Goal: Information Seeking & Learning: Learn about a topic

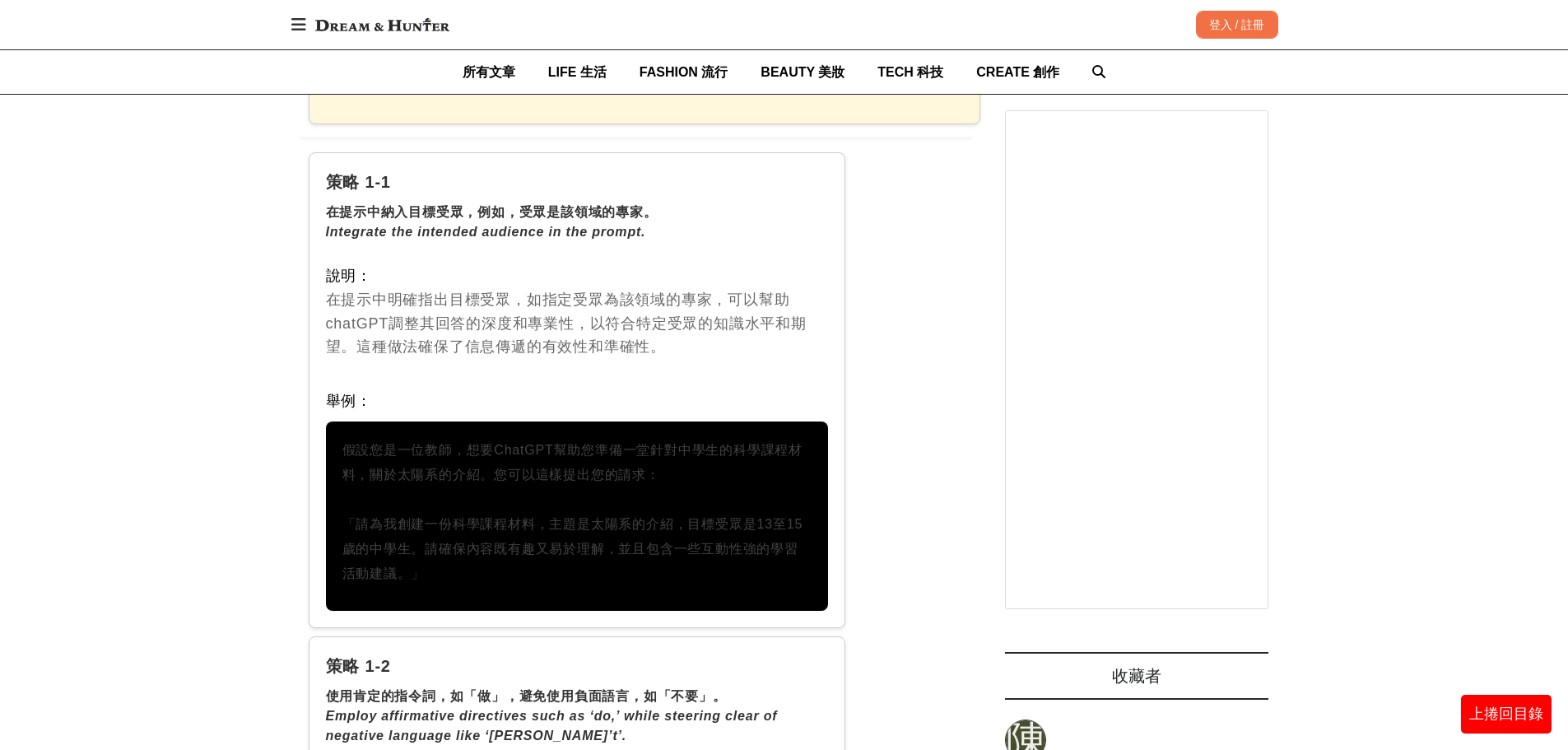
scroll to position [2306, 0]
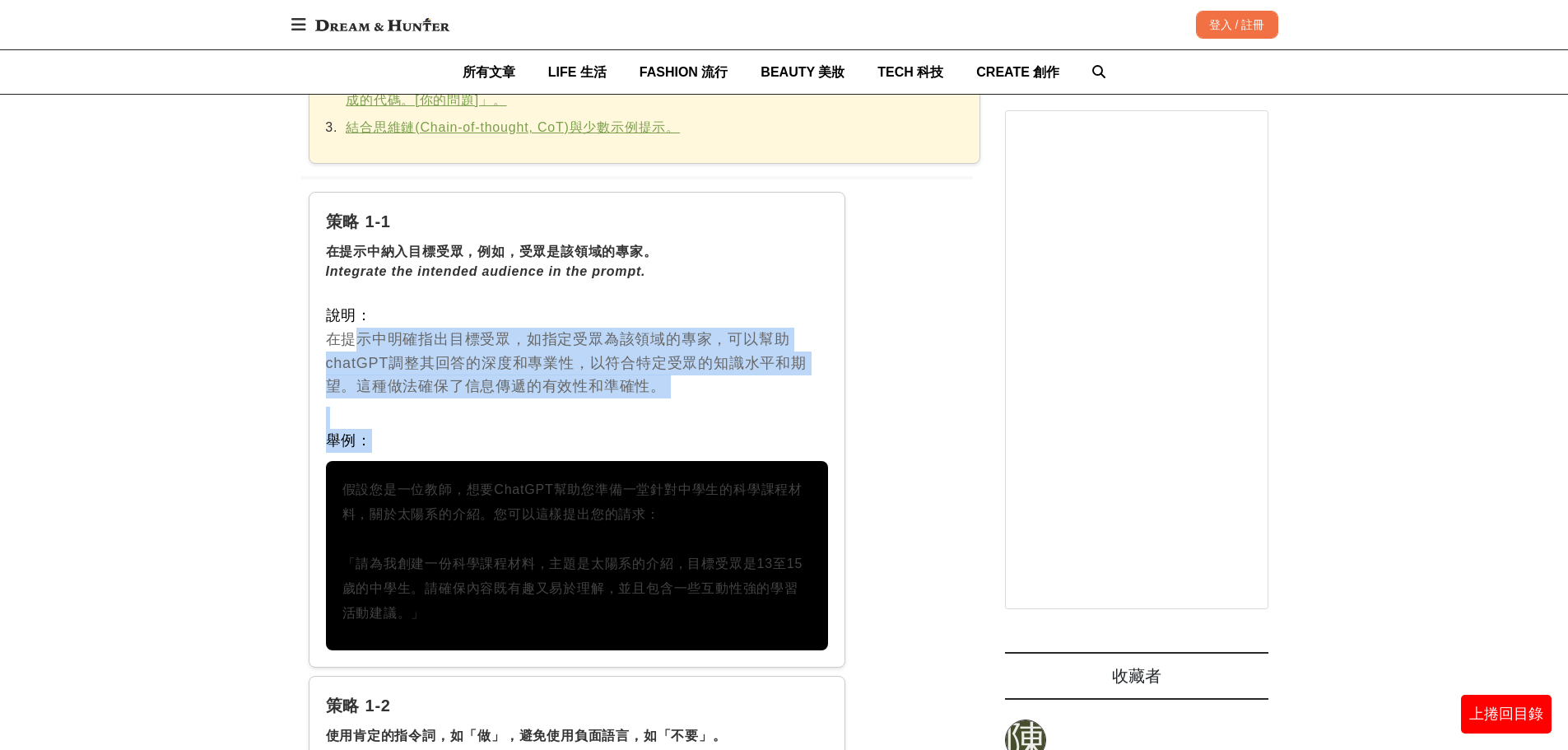
drag, startPoint x: 340, startPoint y: 316, endPoint x: 697, endPoint y: 408, distance: 368.7
click at [697, 408] on div "策略 1-1 在提示中納入目標受眾，例如，受眾是該領域的專家。 Integrate the intended audience in the prompt. …" at bounding box center [578, 429] width 538 height 476
click at [697, 429] on div "舉例：" at bounding box center [577, 441] width 503 height 24
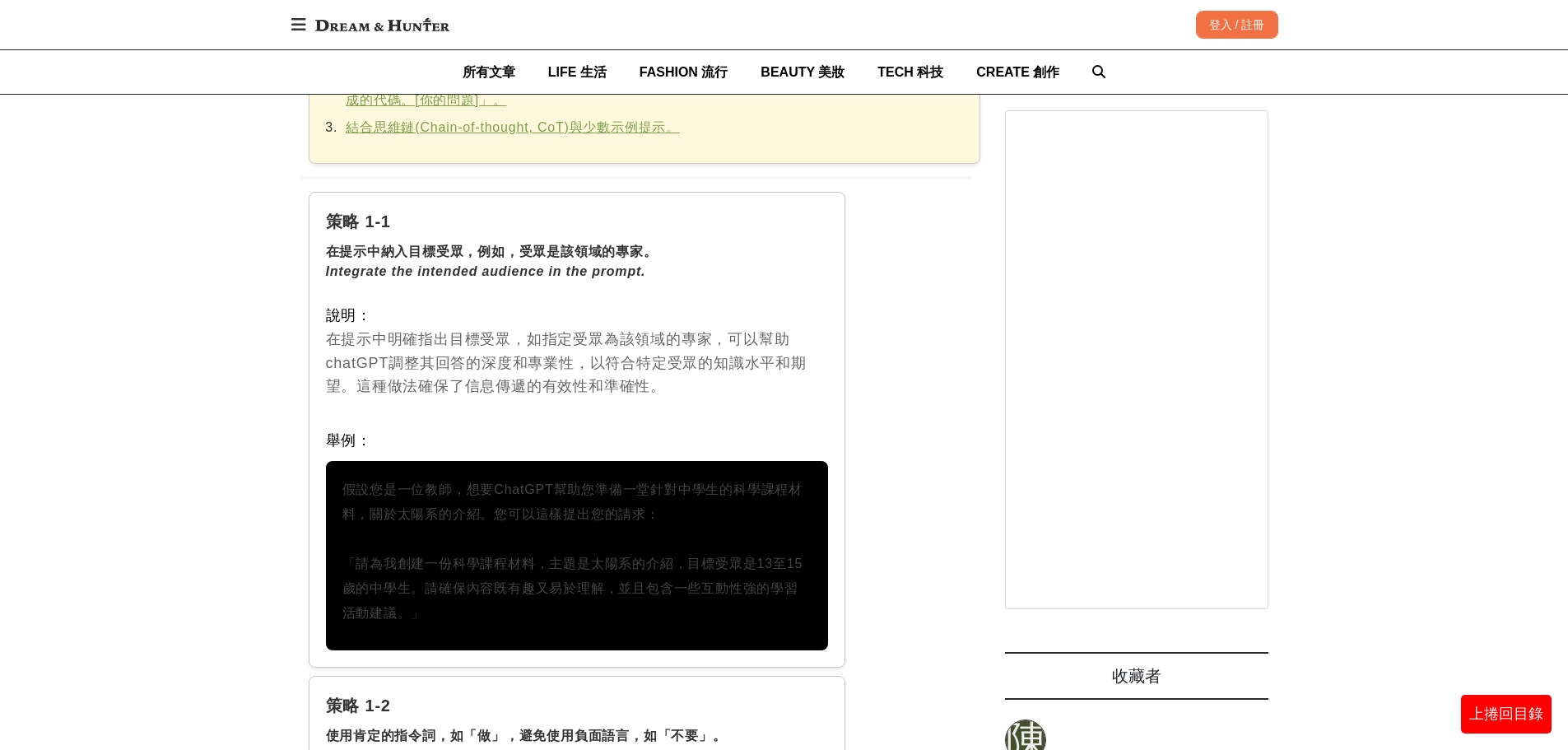
drag, startPoint x: 342, startPoint y: 471, endPoint x: 642, endPoint y: 619, distance: 334.5
click at [642, 619] on div "假設您是一位教師，想要ChatGPT幫助您準備一堂針對中學生的科學課程材料，關於太陽系的介紹。您可以這樣提出您的請求： 「請為我創建一份科學課程材料，主題是太…" at bounding box center [577, 556] width 503 height 189
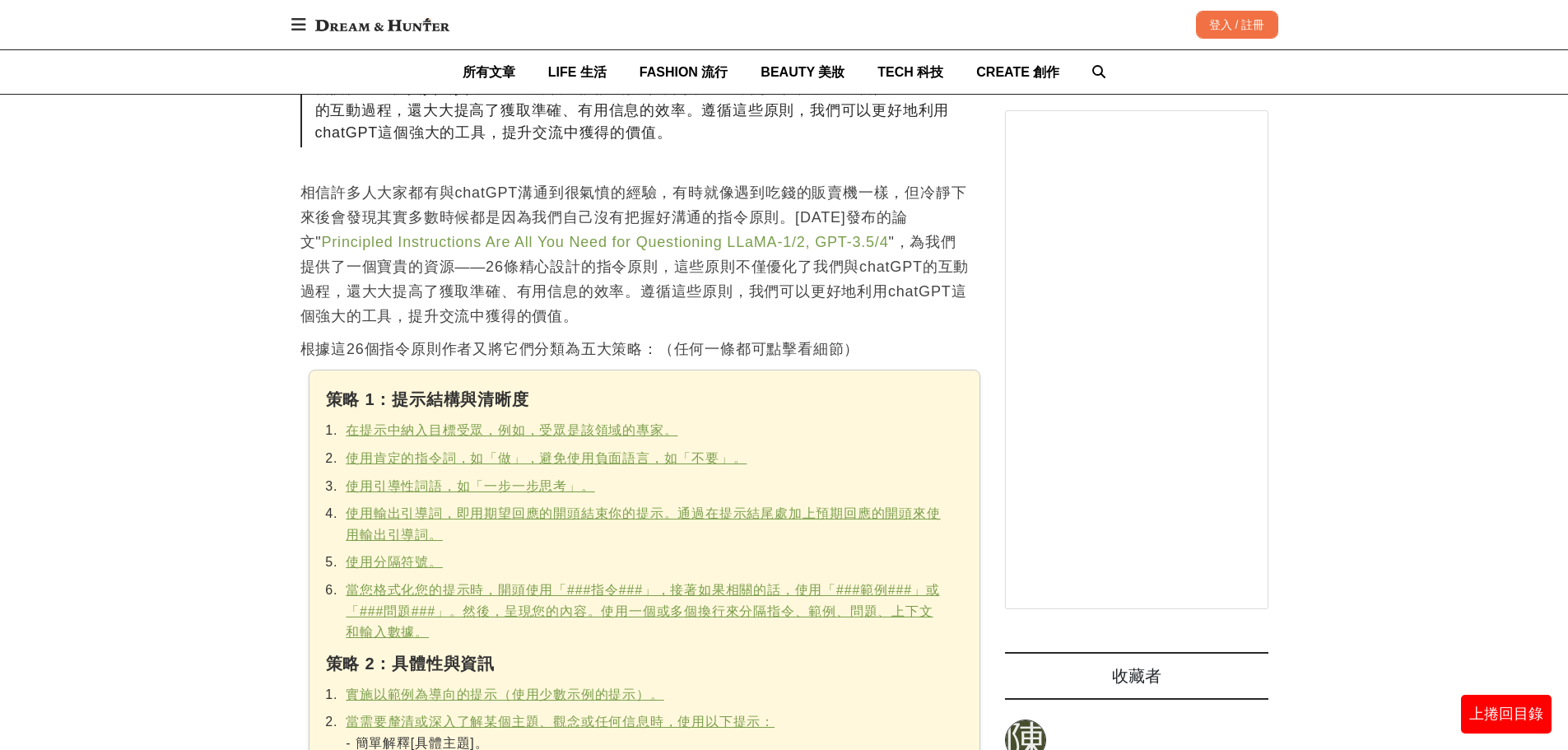
scroll to position [906, 0]
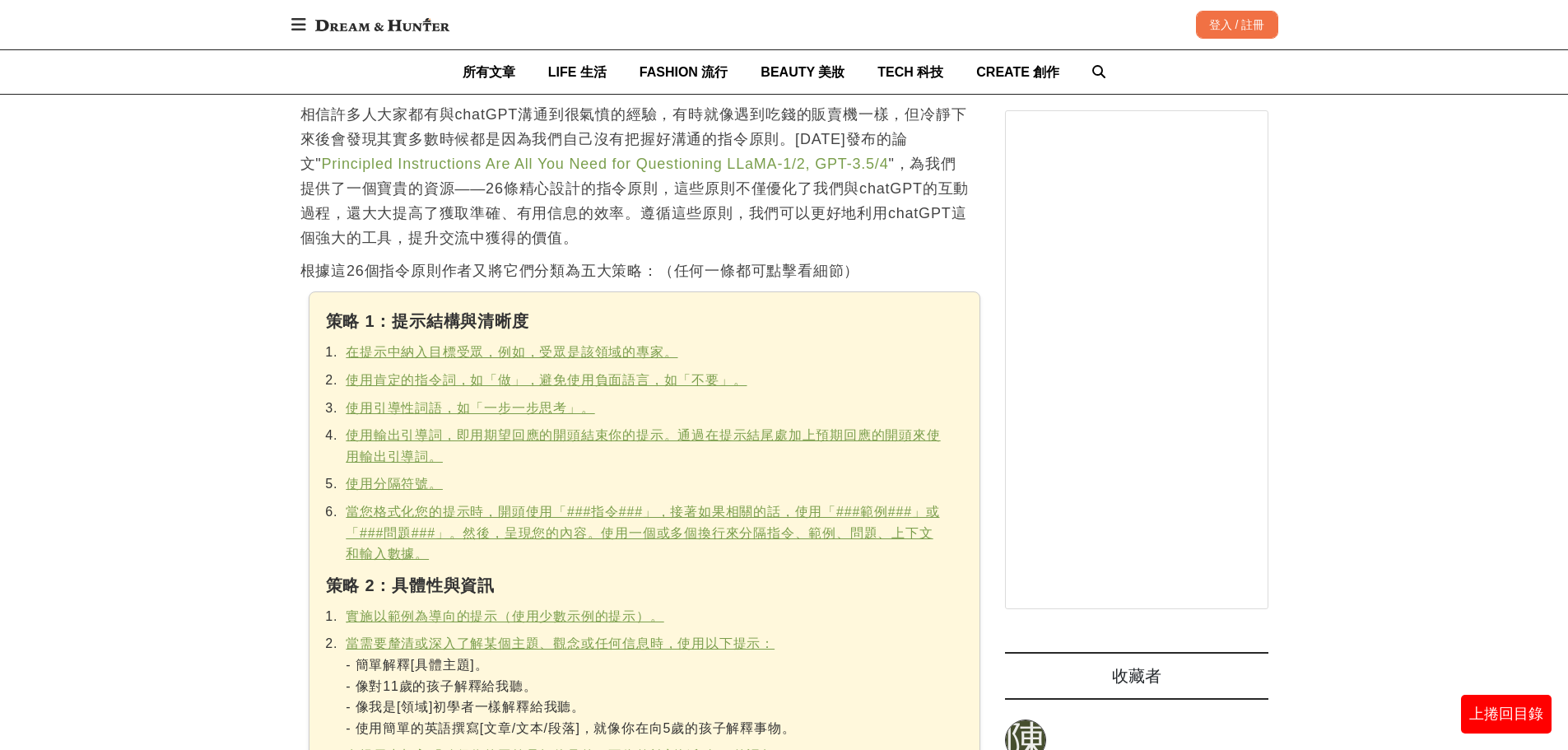
click at [591, 380] on u "使用肯定的指令詞，如「做」，避免使用負面語言，如「不要」。" at bounding box center [546, 380] width 401 height 14
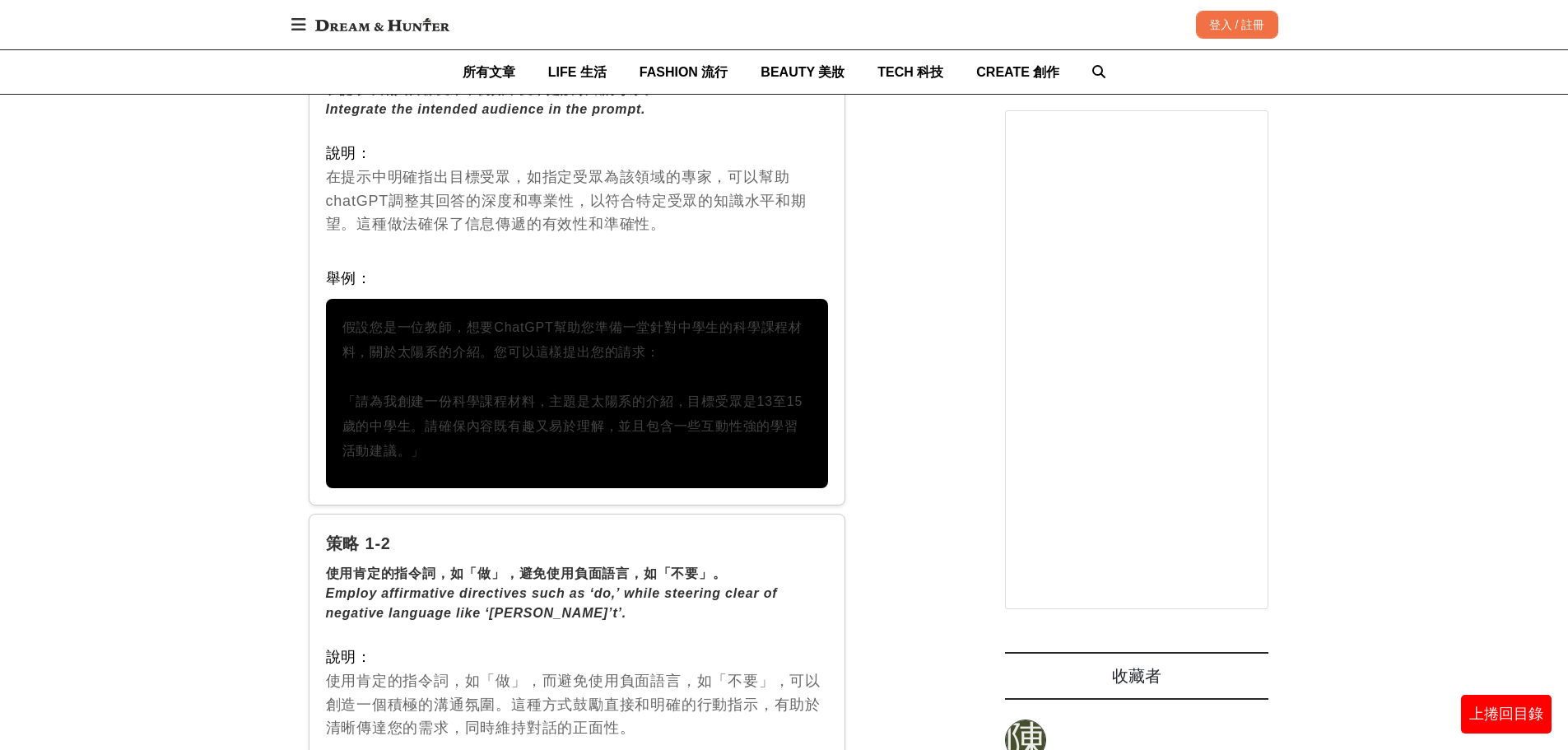
scroll to position [2384, 0]
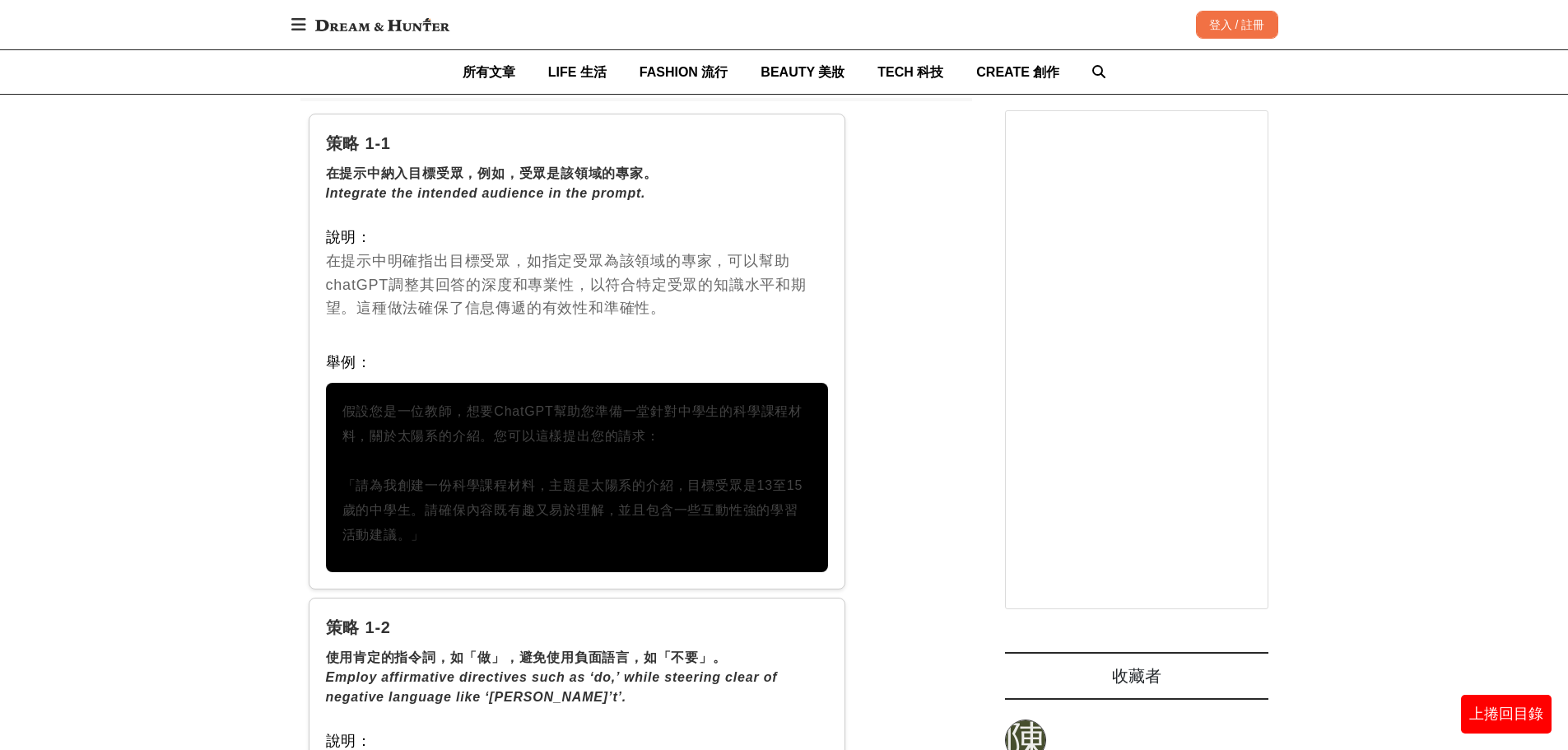
click at [701, 407] on p "假設您是一位教師，想要ChatGPT幫助您準備一堂針對中學生的科學課程材料，關於太陽系的介紹。您可以這樣提出您的請求： 「請為我創建一份科學課程材料，主題是太…" at bounding box center [577, 473] width 470 height 148
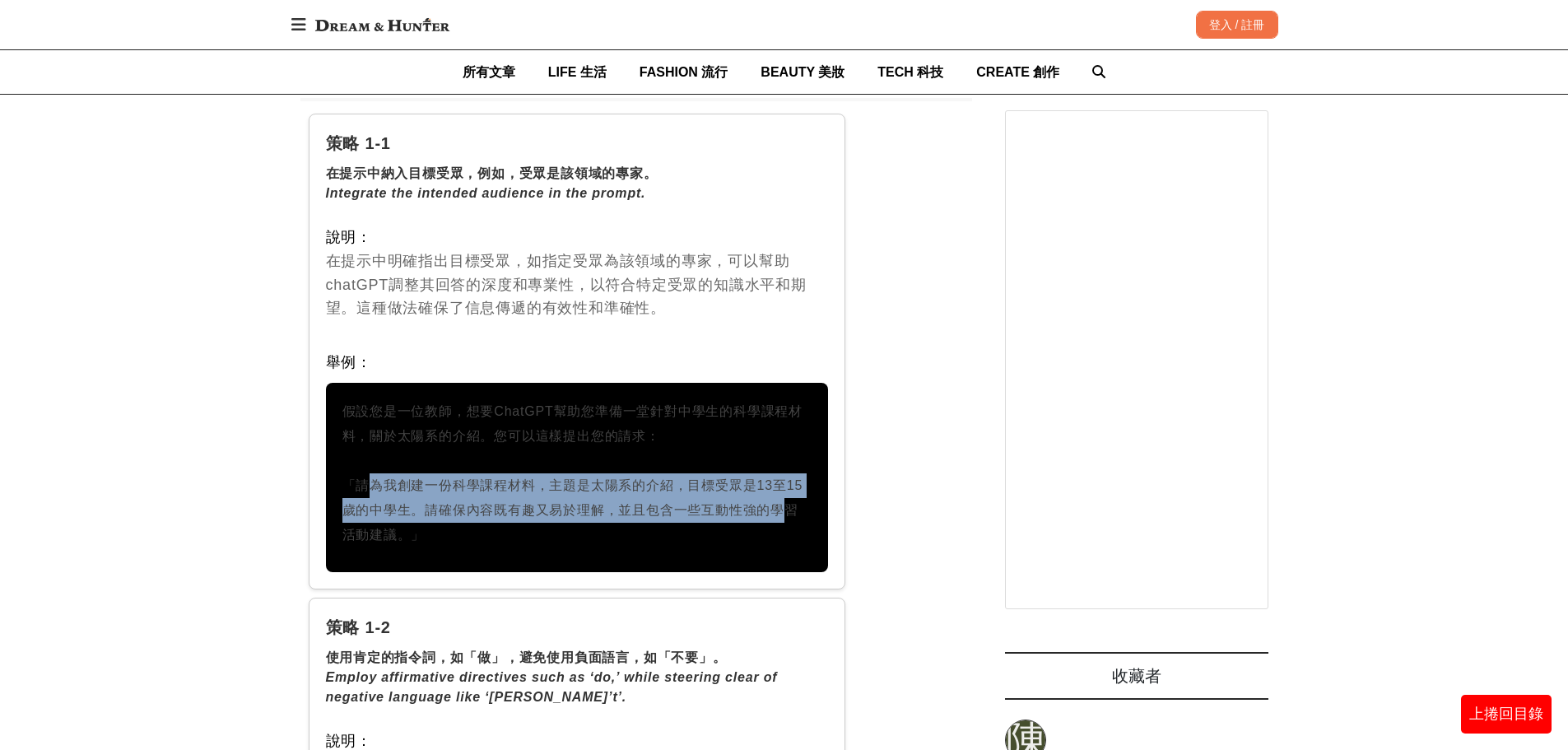
drag, startPoint x: 349, startPoint y: 466, endPoint x: 777, endPoint y: 485, distance: 428.4
click at [777, 485] on p "假設您是一位教師，想要ChatGPT幫助您準備一堂針對中學生的科學課程材料，關於太陽系的介紹。您可以這樣提出您的請求： 「請為我創建一份科學課程材料，主題是太…" at bounding box center [577, 473] width 470 height 148
click at [769, 483] on p "假設您是一位教師，想要ChatGPT幫助您準備一堂針對中學生的科學課程材料，關於太陽系的介紹。您可以這樣提出您的請求： 「請為我創建一份科學課程材料，主題是太…" at bounding box center [577, 473] width 470 height 148
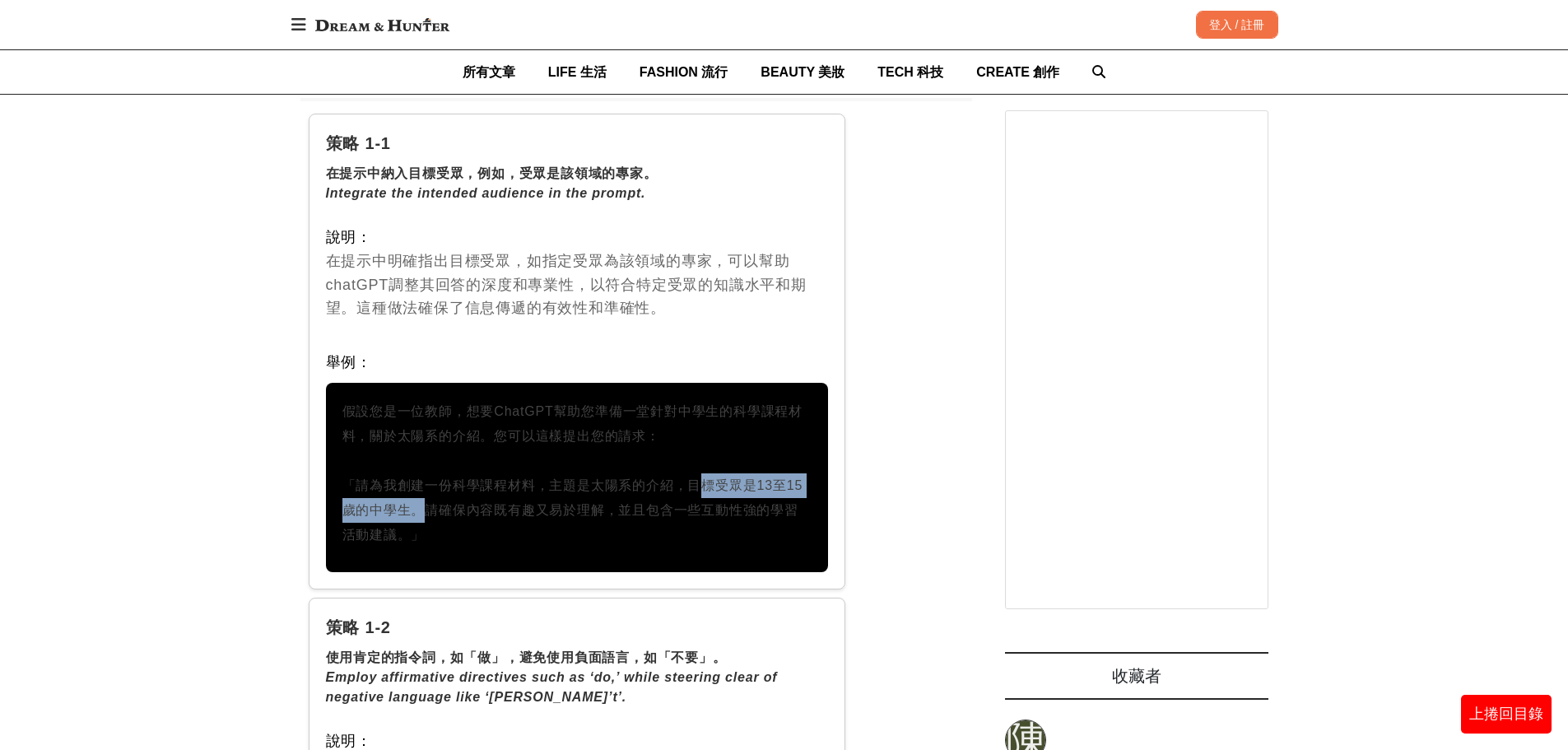
drag, startPoint x: 688, startPoint y: 465, endPoint x: 411, endPoint y: 493, distance: 278.4
click at [411, 493] on p "假設您是一位教師，想要ChatGPT幫助您準備一堂針對中學生的科學課程材料，關於太陽系的介紹。您可以這樣提出您的請求： 「請為我創建一份科學課程材料，主題是太…" at bounding box center [577, 473] width 470 height 148
copy p "目標受眾是13至15歲的中學生"
